Goal: Navigation & Orientation: Find specific page/section

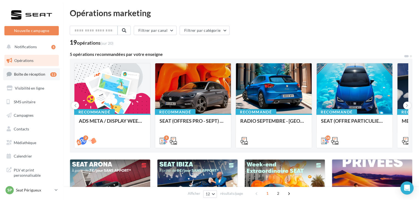
click at [38, 76] on span "Boîte de réception" at bounding box center [29, 74] width 31 height 5
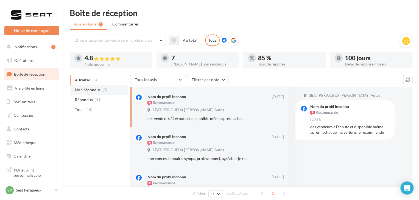
click at [103, 89] on span "(7)" at bounding box center [105, 90] width 5 height 4
click at [44, 189] on p "Seat Périgueux" at bounding box center [34, 190] width 37 height 5
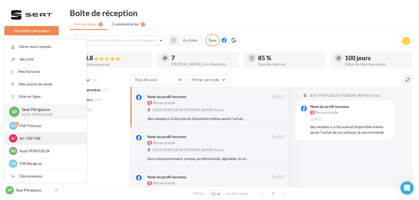
click at [41, 143] on div "SC SK CREYSSE sk-crey-mag" at bounding box center [46, 138] width 82 height 13
click at [40, 139] on p "SK CREYSSE" at bounding box center [49, 138] width 60 height 5
